Goal: Task Accomplishment & Management: Use online tool/utility

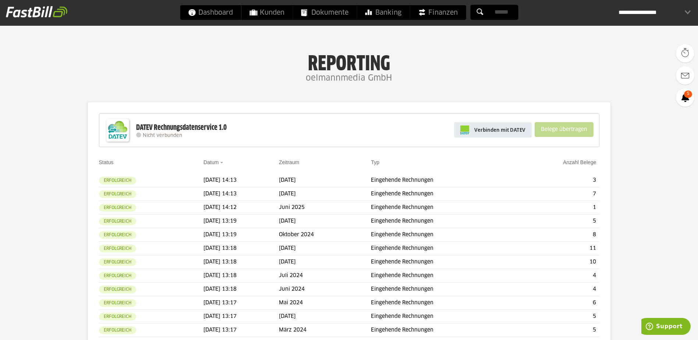
click at [490, 132] on span "Verbinden mit DATEV" at bounding box center [499, 129] width 51 height 7
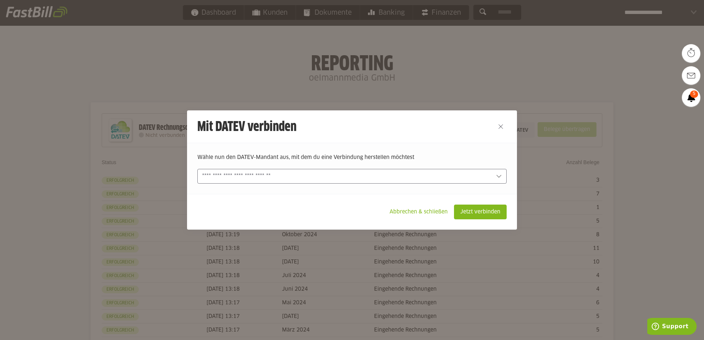
click at [500, 182] on div at bounding box center [351, 176] width 309 height 15
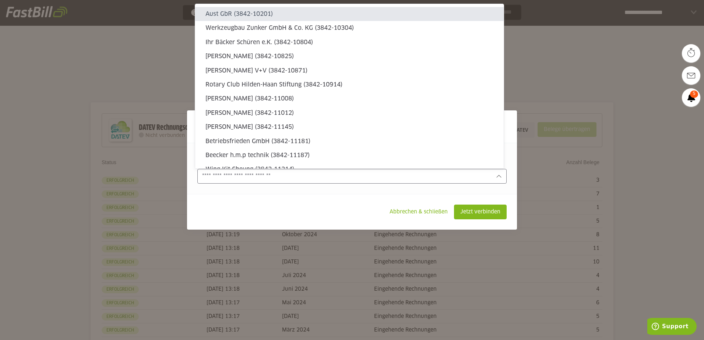
type sl-option "3842-10201"
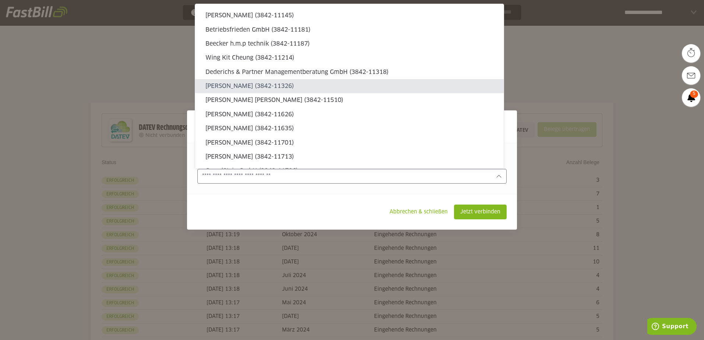
type sl-option "3842-11326"
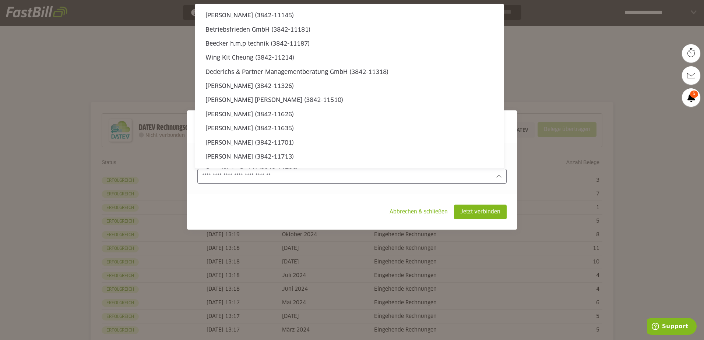
type sl-option "3842-25559"
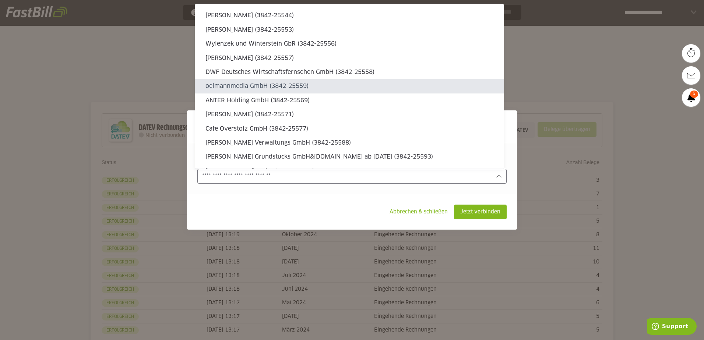
click at [274, 83] on slot "oelmannmedia GmbH (3842-25559)" at bounding box center [351, 86] width 292 height 8
type input "**********"
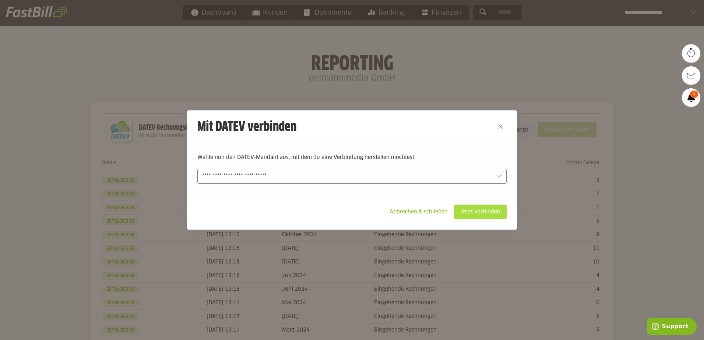
click at [487, 214] on slot "Jetzt verbinden" at bounding box center [480, 212] width 52 height 14
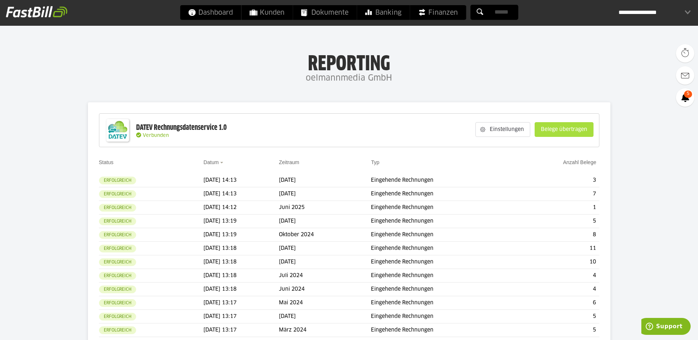
click at [566, 128] on slot "Belege übertragen" at bounding box center [564, 130] width 58 height 14
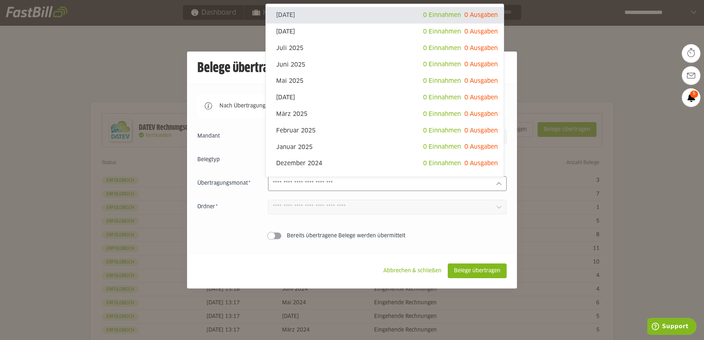
click at [496, 187] on icon at bounding box center [499, 184] width 6 height 6
click at [551, 88] on div at bounding box center [352, 170] width 704 height 340
